Goal: Find contact information: Find contact information

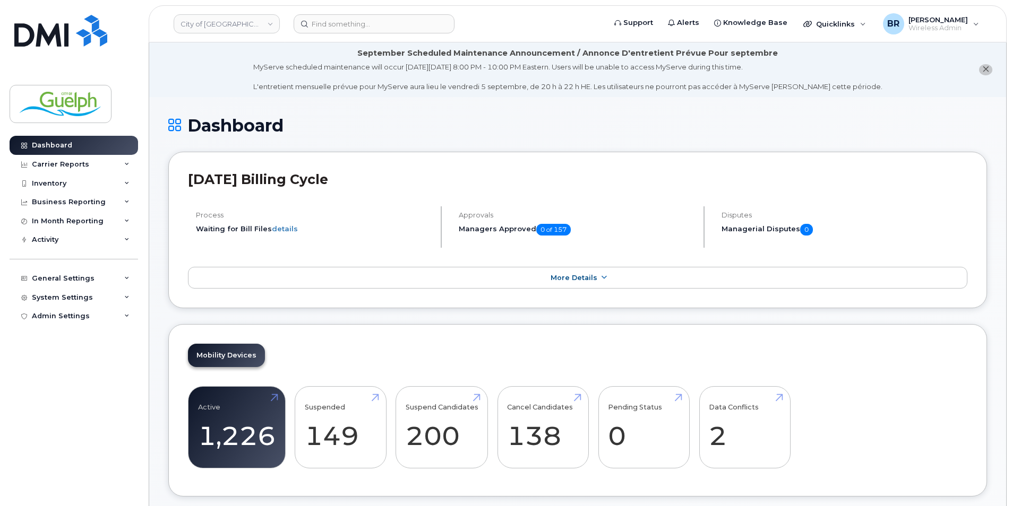
click at [986, 72] on icon "close notification" at bounding box center [985, 69] width 7 height 7
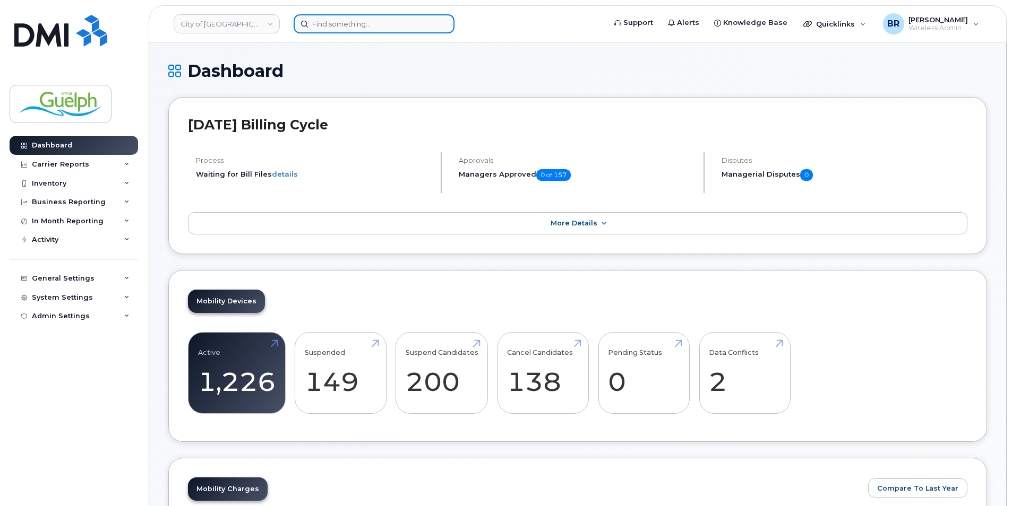
click at [360, 22] on input at bounding box center [374, 23] width 161 height 19
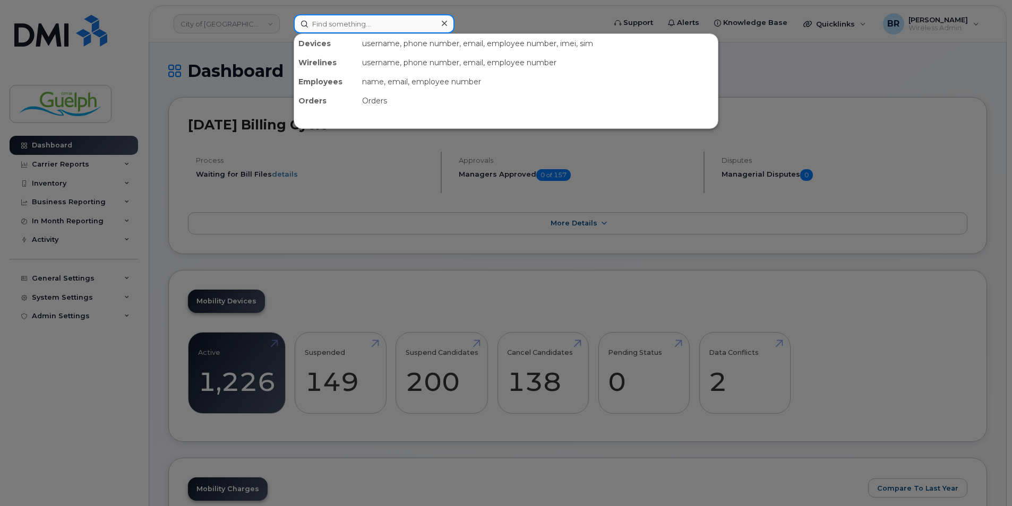
paste input "[PHONE_NUMBER]"
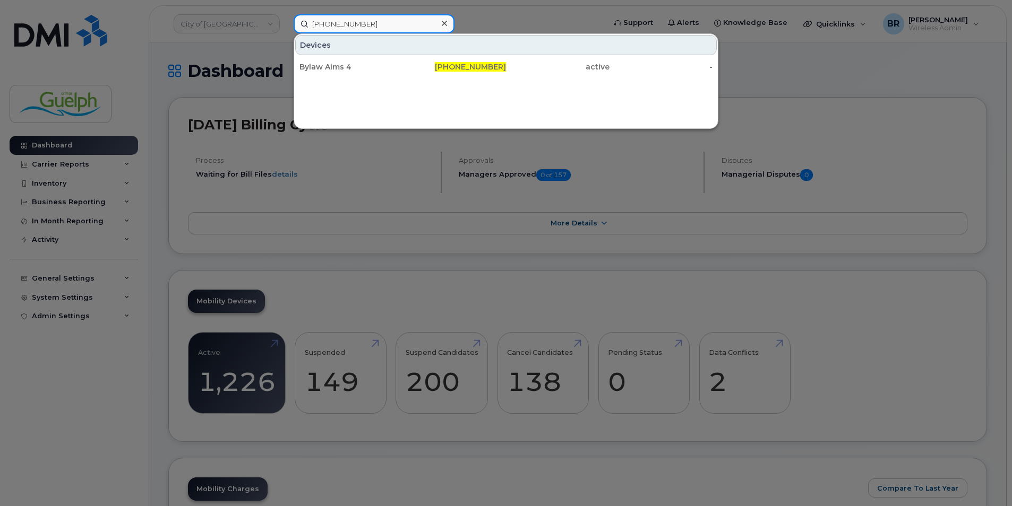
type input "[PHONE_NUMBER]"
click at [446, 21] on icon at bounding box center [444, 23] width 5 height 8
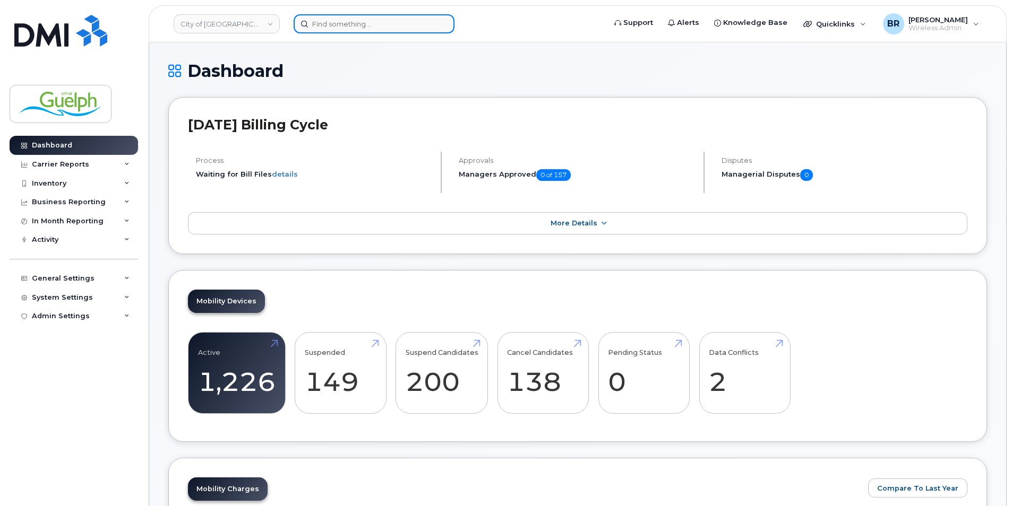
click at [342, 29] on input at bounding box center [374, 23] width 161 height 19
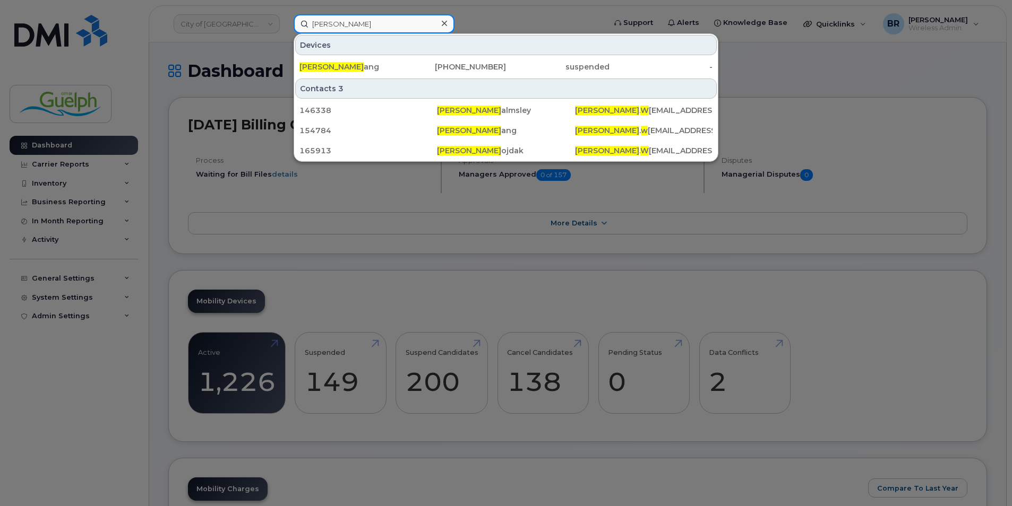
type input "[PERSON_NAME]"
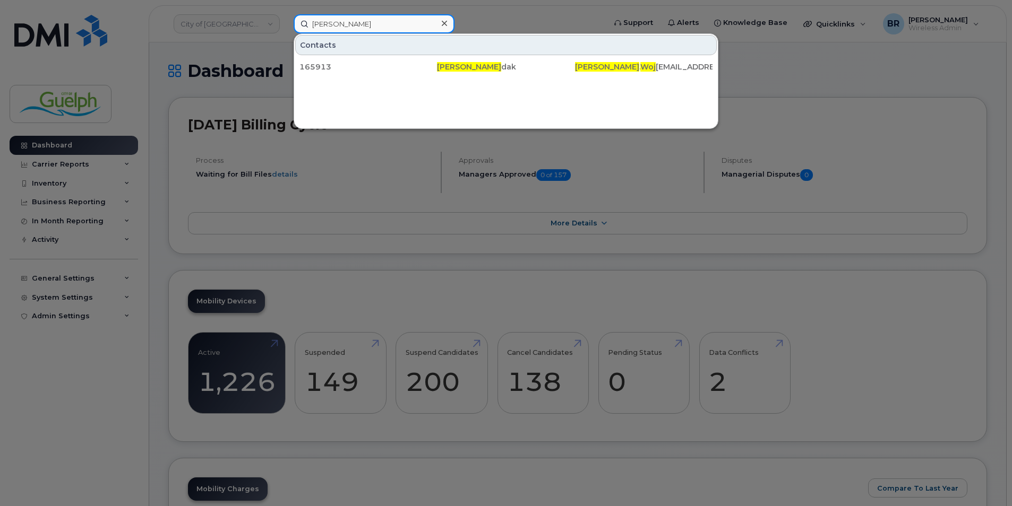
drag, startPoint x: 355, startPoint y: 23, endPoint x: 145, endPoint y: -22, distance: 214.5
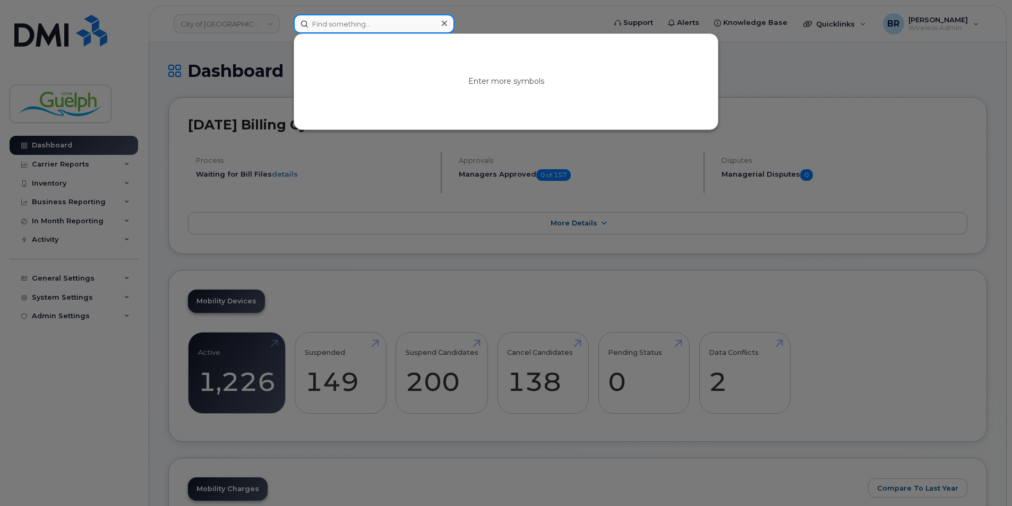
paste input "[PERSON_NAME]"
type input "[PERSON_NAME]"
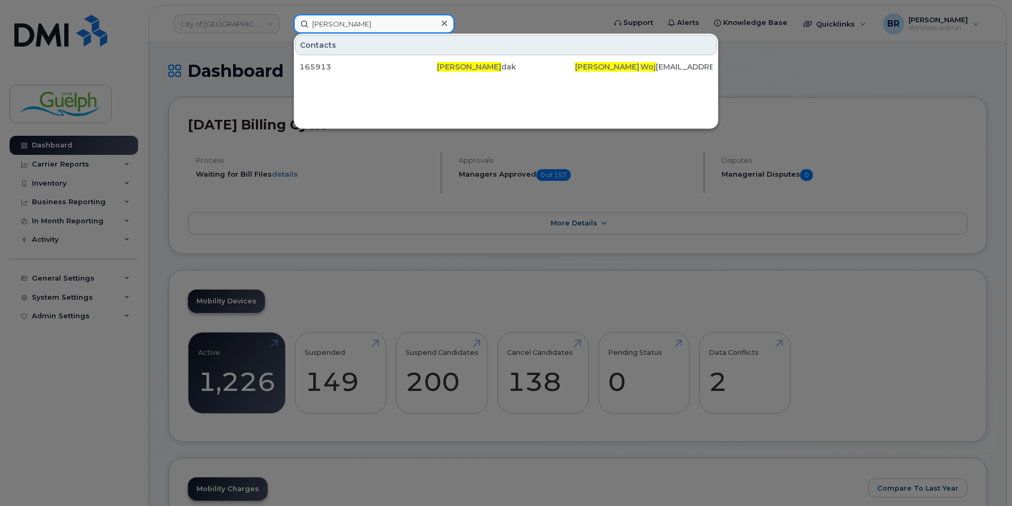
drag, startPoint x: 360, startPoint y: 23, endPoint x: 247, endPoint y: 23, distance: 112.5
click at [285, 23] on div "[PERSON_NAME] Contacts 165913 [PERSON_NAME] dak [PERSON_NAME] . Woj [EMAIL_ADDR…" at bounding box center [446, 23] width 322 height 19
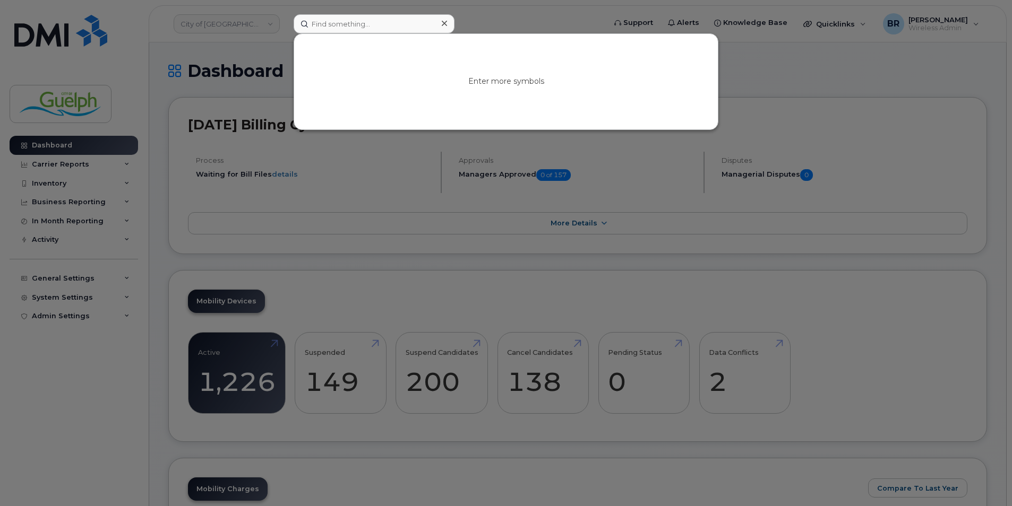
click at [444, 24] on icon at bounding box center [444, 23] width 5 height 5
